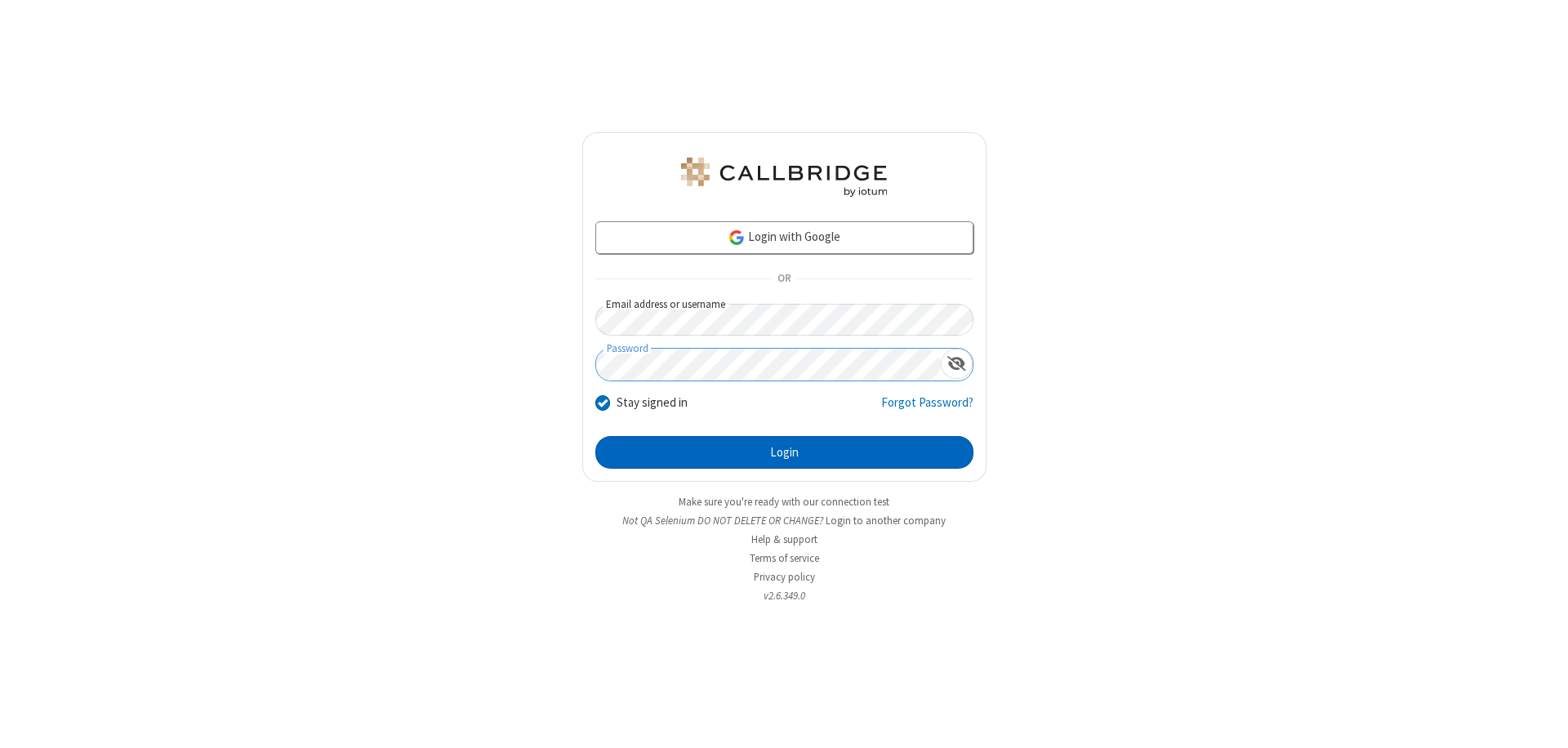
click at [784, 452] on button "Login" at bounding box center [784, 452] width 378 height 33
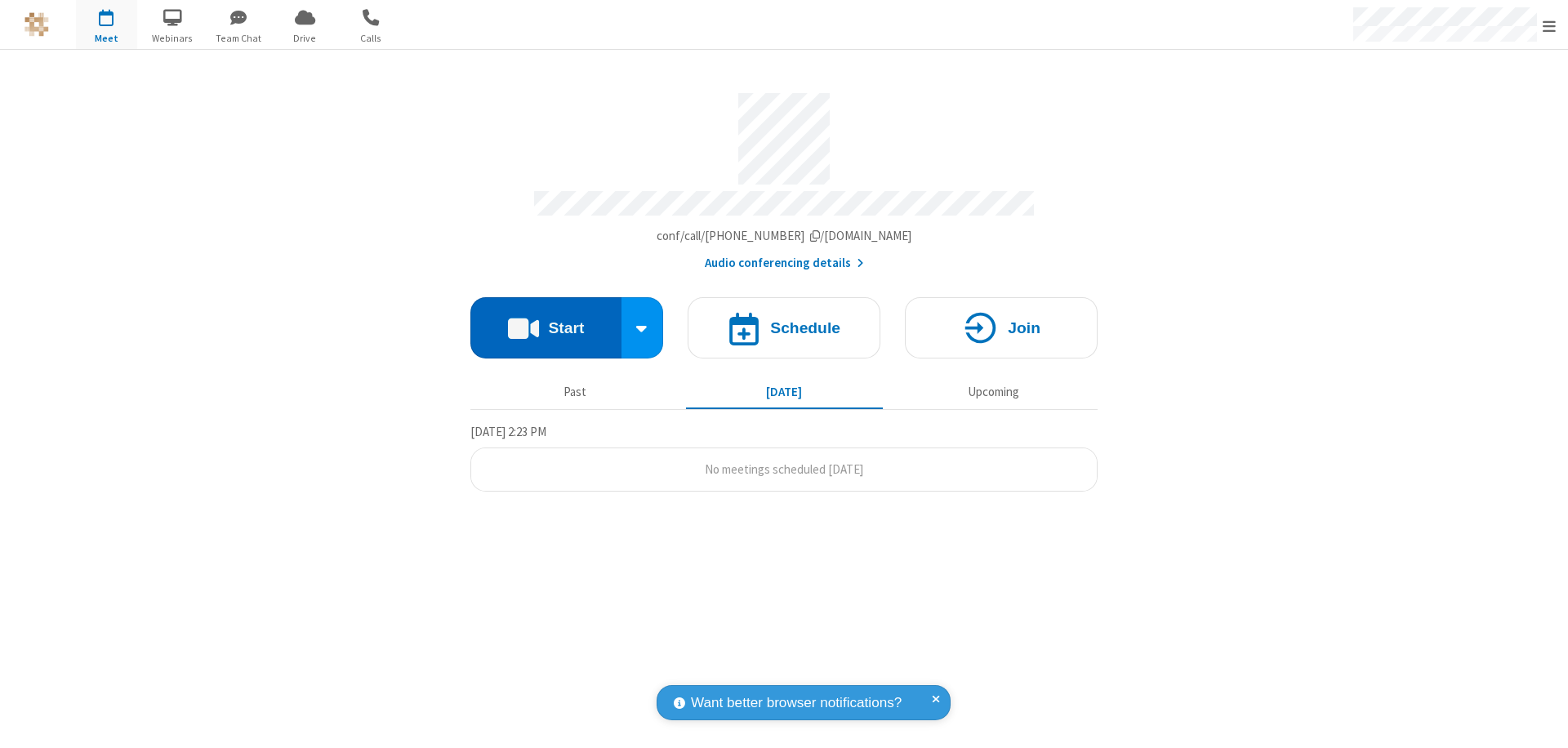
click at [545, 320] on button "Start" at bounding box center [545, 327] width 151 height 62
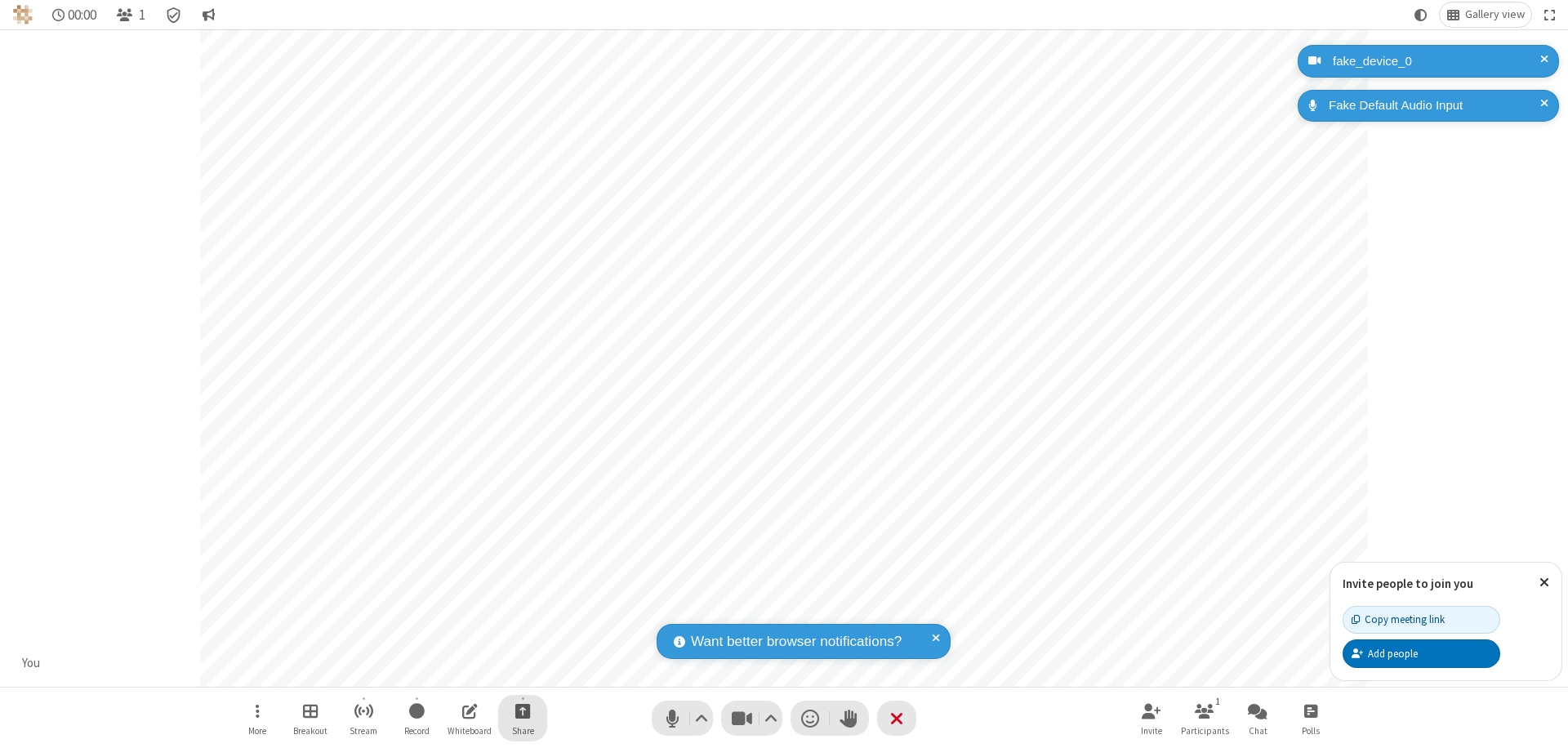
click at [523, 710] on span "Start sharing" at bounding box center [522, 710] width 15 height 21
click at [457, 643] on span "Present files & media" at bounding box center [457, 643] width 19 height 14
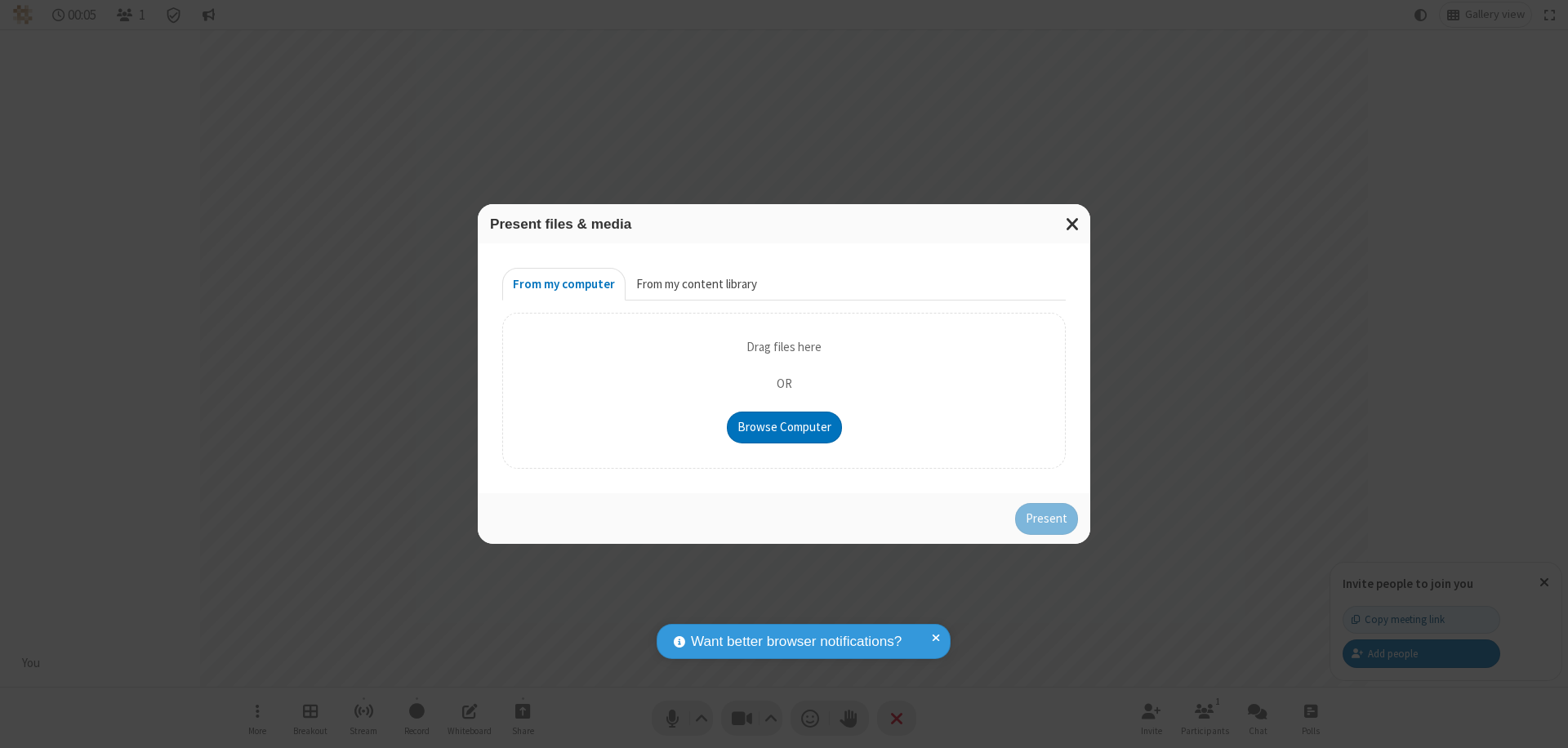
click at [695, 284] on button "From my content library" at bounding box center [696, 284] width 142 height 33
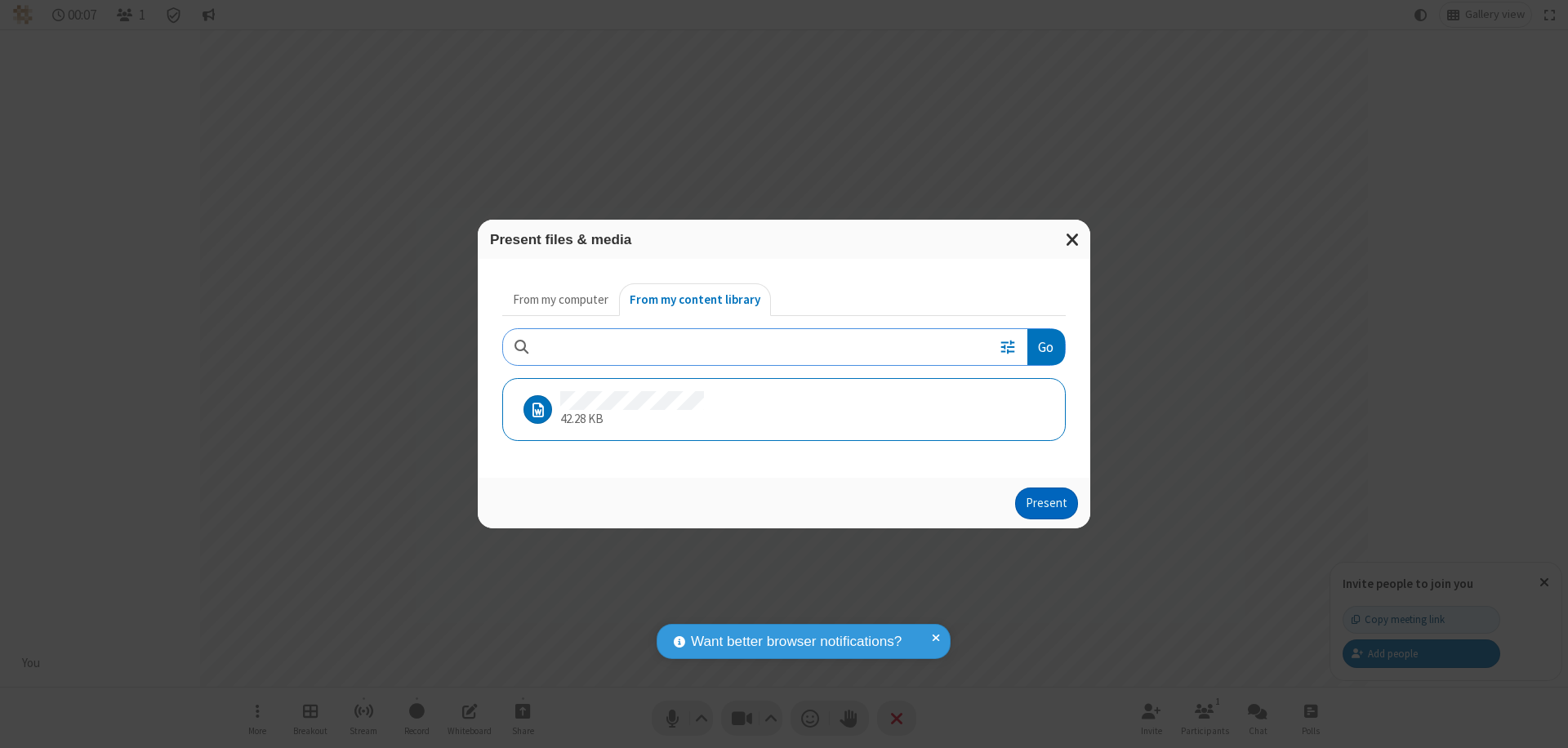
click at [1048, 503] on button "Present" at bounding box center [1046, 503] width 63 height 33
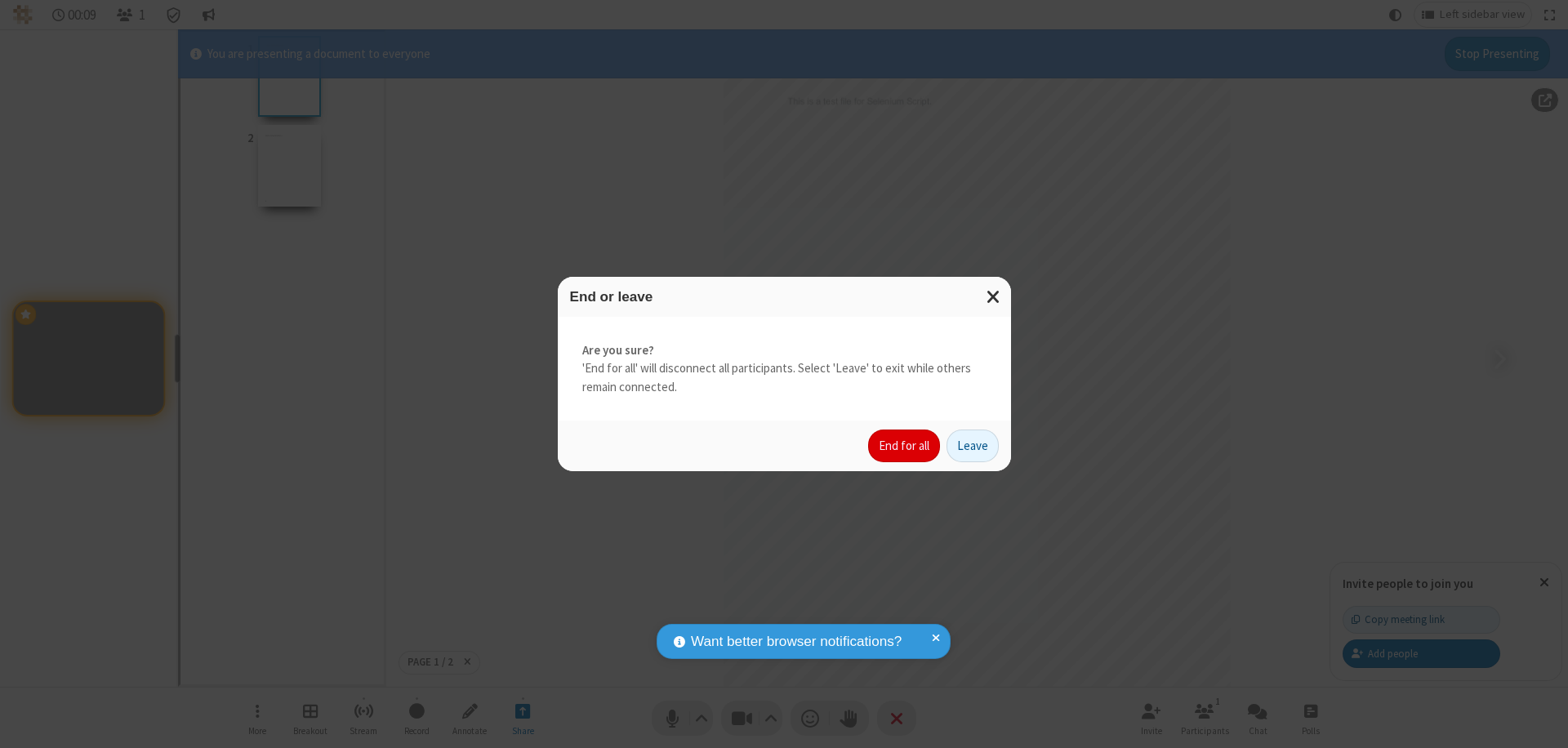
click at [905, 446] on button "End for all" at bounding box center [904, 445] width 72 height 33
